Goal: Find specific page/section: Find specific page/section

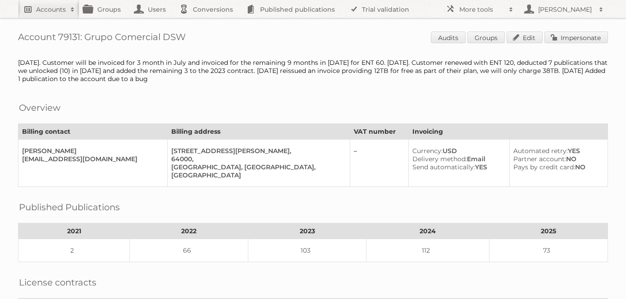
click at [45, 9] on h2 "Accounts" at bounding box center [51, 9] width 30 height 9
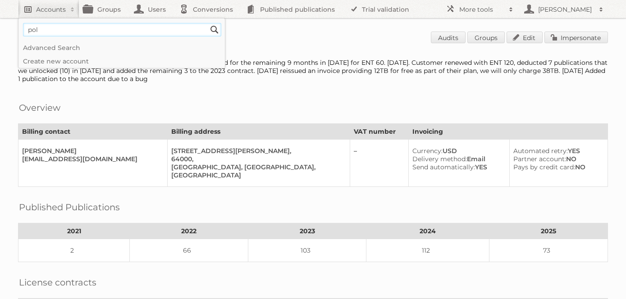
type input"] "polilla"
click at [208, 23] on input "Search" at bounding box center [215, 30] width 14 height 14
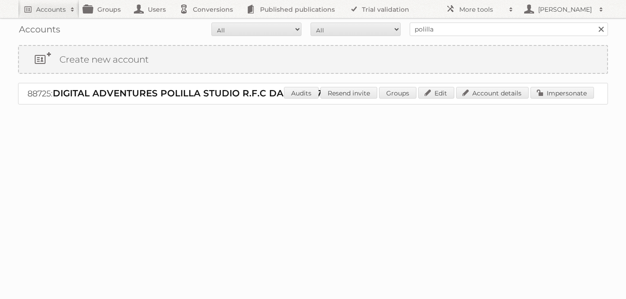
click at [156, 93] on span "DIGITAL ADVENTURES POLILLA STUDIO R.F.C DAP180727JU8" at bounding box center [196, 93] width 287 height 11
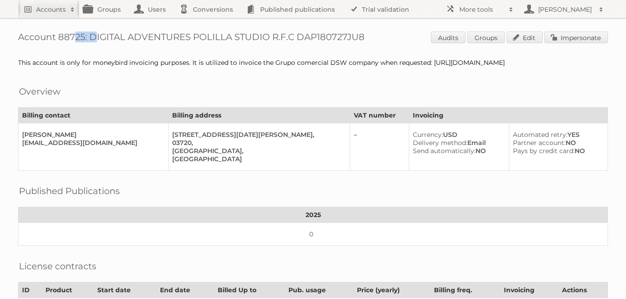
drag, startPoint x: 85, startPoint y: 37, endPoint x: 60, endPoint y: 37, distance: 24.8
click at [60, 37] on h1 "Account 88725: DIGITAL ADVENTURES POLILLA STUDIO R.F.C DAP180727JU8 Audits Grou…" at bounding box center [313, 39] width 590 height 14
copy h1 "88725"
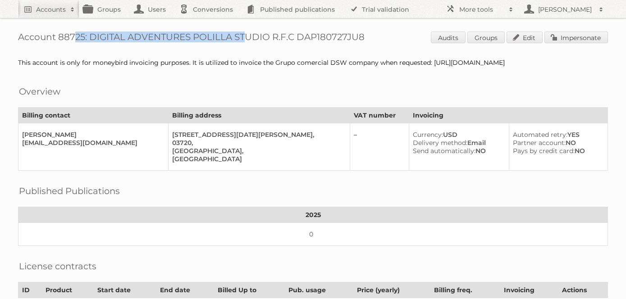
drag, startPoint x: 233, startPoint y: 35, endPoint x: 57, endPoint y: 35, distance: 175.8
click at [57, 35] on h1 "Account 88725: DIGITAL ADVENTURES POLILLA STUDIO R.F.C DAP180727JU8 Audits Grou…" at bounding box center [313, 39] width 590 height 14
copy h1 "88725: DIGITAL ADVENTURES POLILLA"
click at [57, 12] on h2 "Accounts" at bounding box center [51, 9] width 30 height 9
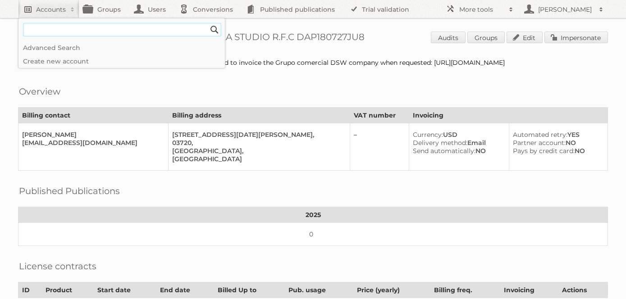
type input"] "c"
type input"] "cencosud chile"
click at [208, 23] on input "Search" at bounding box center [215, 30] width 14 height 14
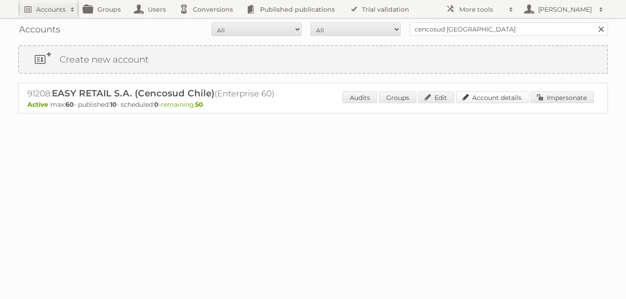
click at [494, 94] on link "Account details" at bounding box center [492, 97] width 73 height 12
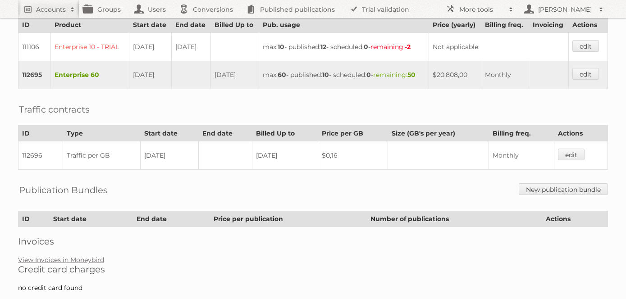
scroll to position [321, 0]
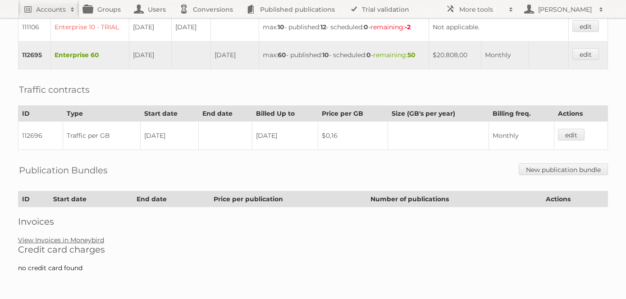
click at [76, 239] on link "View Invoices in Moneybird" at bounding box center [61, 240] width 86 height 8
